Goal: Task Accomplishment & Management: Manage account settings

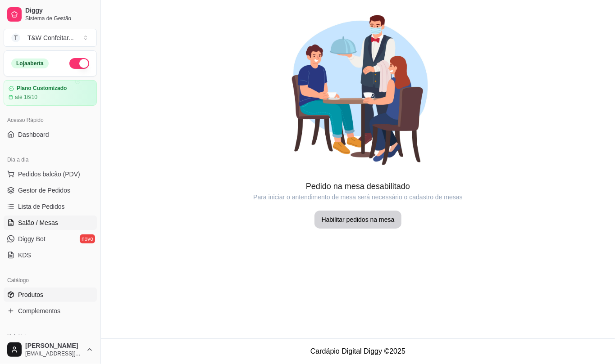
click at [26, 296] on span "Produtos" at bounding box center [30, 295] width 25 height 9
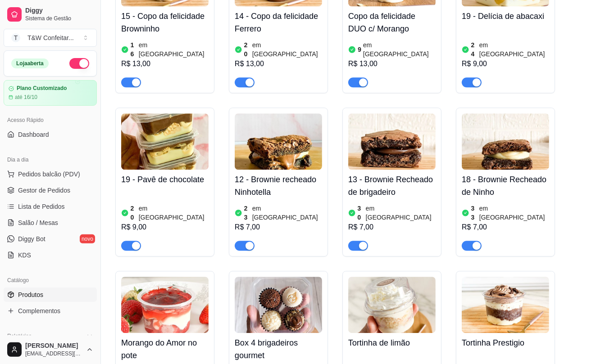
scroll to position [1287, 0]
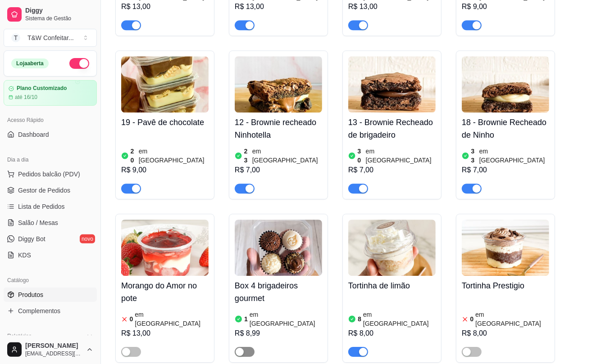
click at [244, 347] on span "button" at bounding box center [245, 352] width 20 height 10
click at [298, 280] on h4 "Box 4 brigadeiros gourmet" at bounding box center [278, 292] width 87 height 25
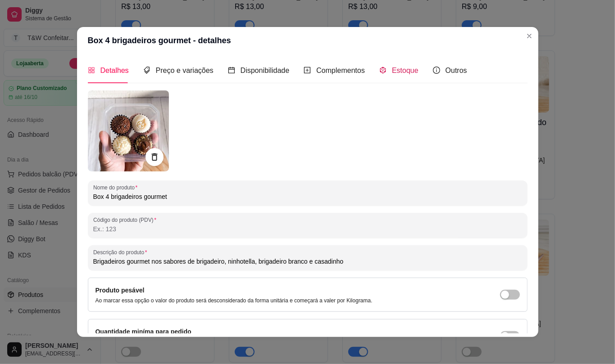
click at [404, 73] on span "Estoque" at bounding box center [405, 71] width 27 height 8
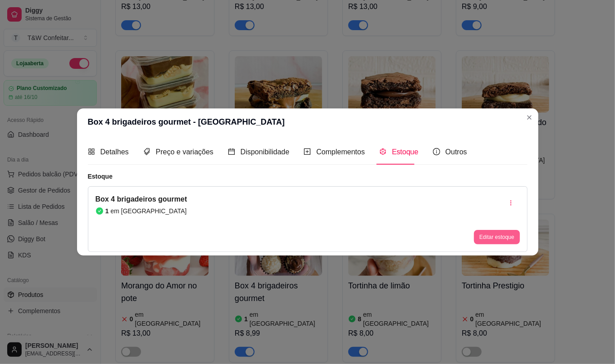
click at [501, 243] on button "Editar estoque" at bounding box center [497, 237] width 46 height 14
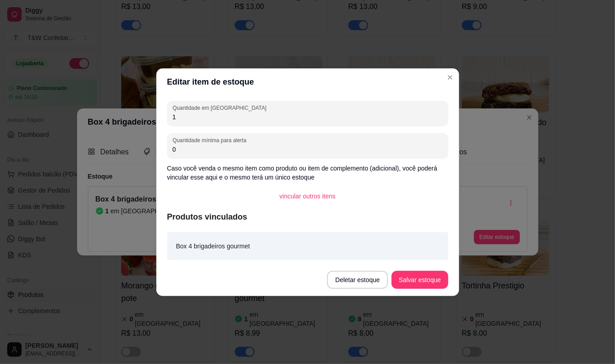
drag, startPoint x: 182, startPoint y: 119, endPoint x: 119, endPoint y: 108, distance: 63.6
click at [119, 108] on div "Editar item de estoque Quantidade em estoque 1 Quantidade mínima para alerta 0 …" at bounding box center [307, 182] width 615 height 364
type input "3"
click at [415, 277] on button "Salvar estoque" at bounding box center [419, 280] width 56 height 18
